Goal: Find contact information: Find contact information

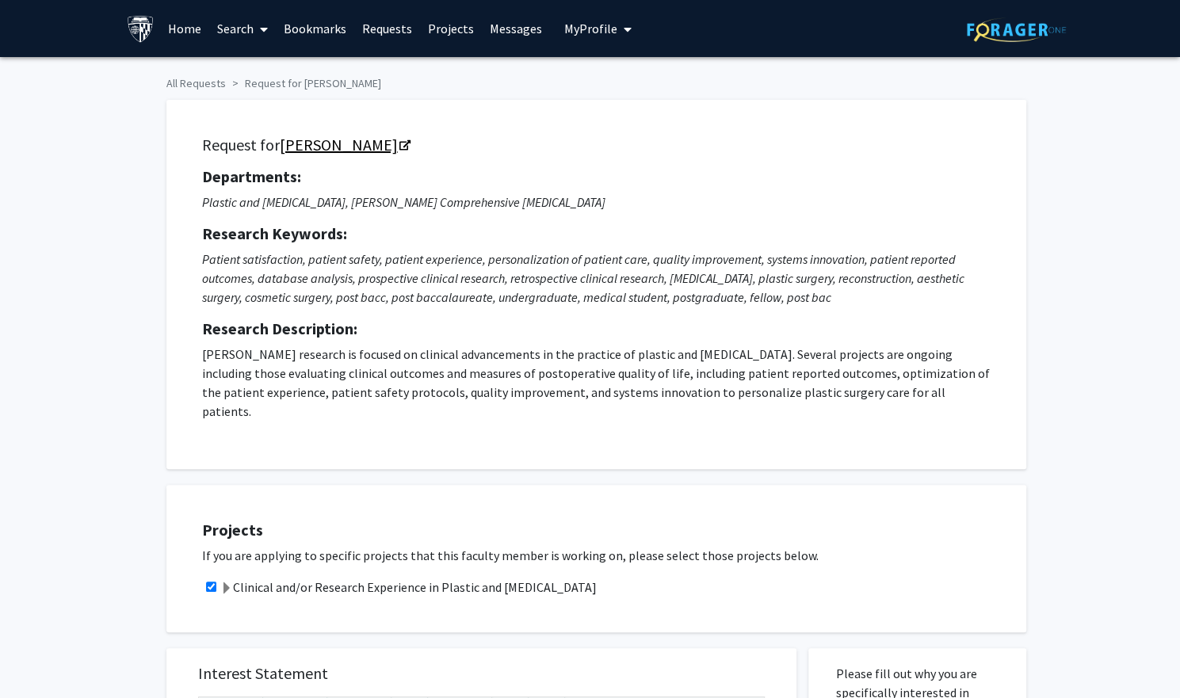
click at [390, 148] on link "[PERSON_NAME]" at bounding box center [344, 145] width 129 height 20
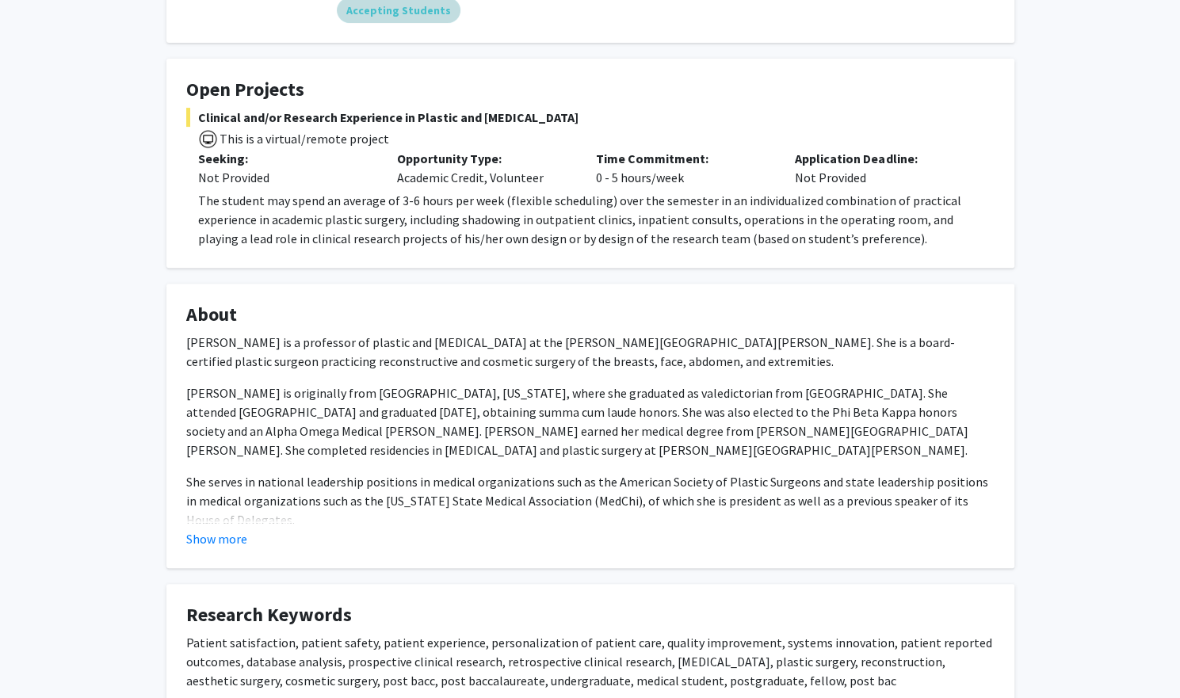
scroll to position [6, 0]
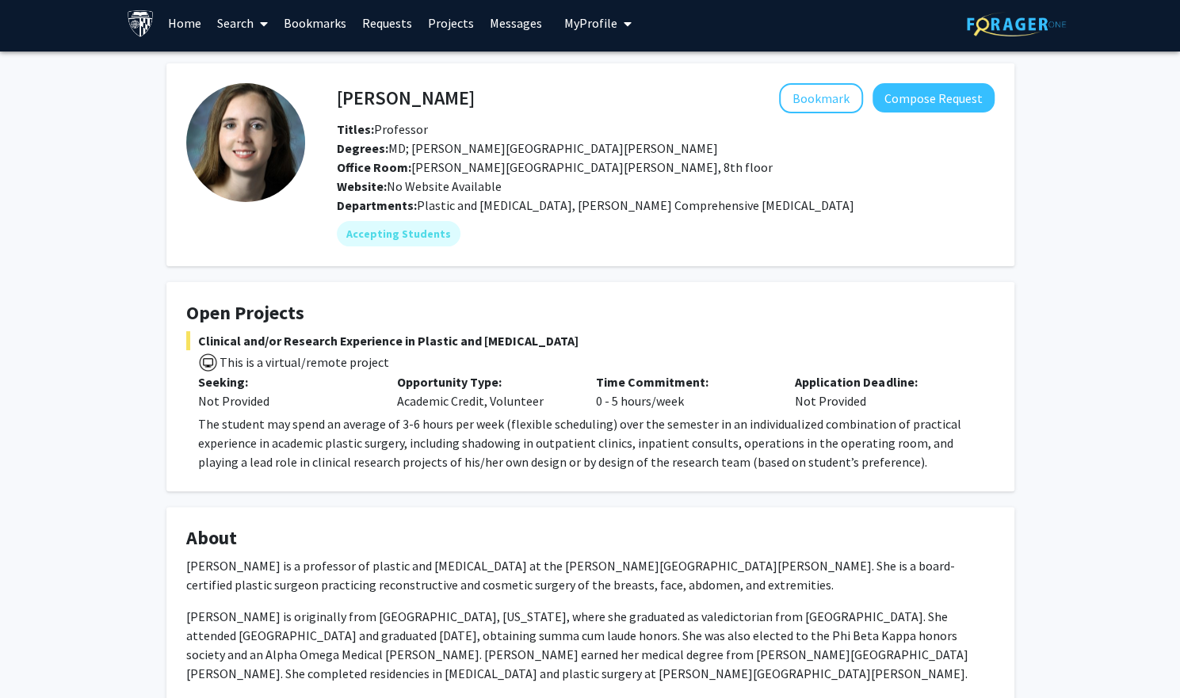
click at [428, 98] on h4 "[PERSON_NAME]" at bounding box center [406, 97] width 138 height 29
click at [428, 99] on h4 "[PERSON_NAME]" at bounding box center [406, 97] width 138 height 29
copy h4 "[PERSON_NAME]"
